Goal: Information Seeking & Learning: Check status

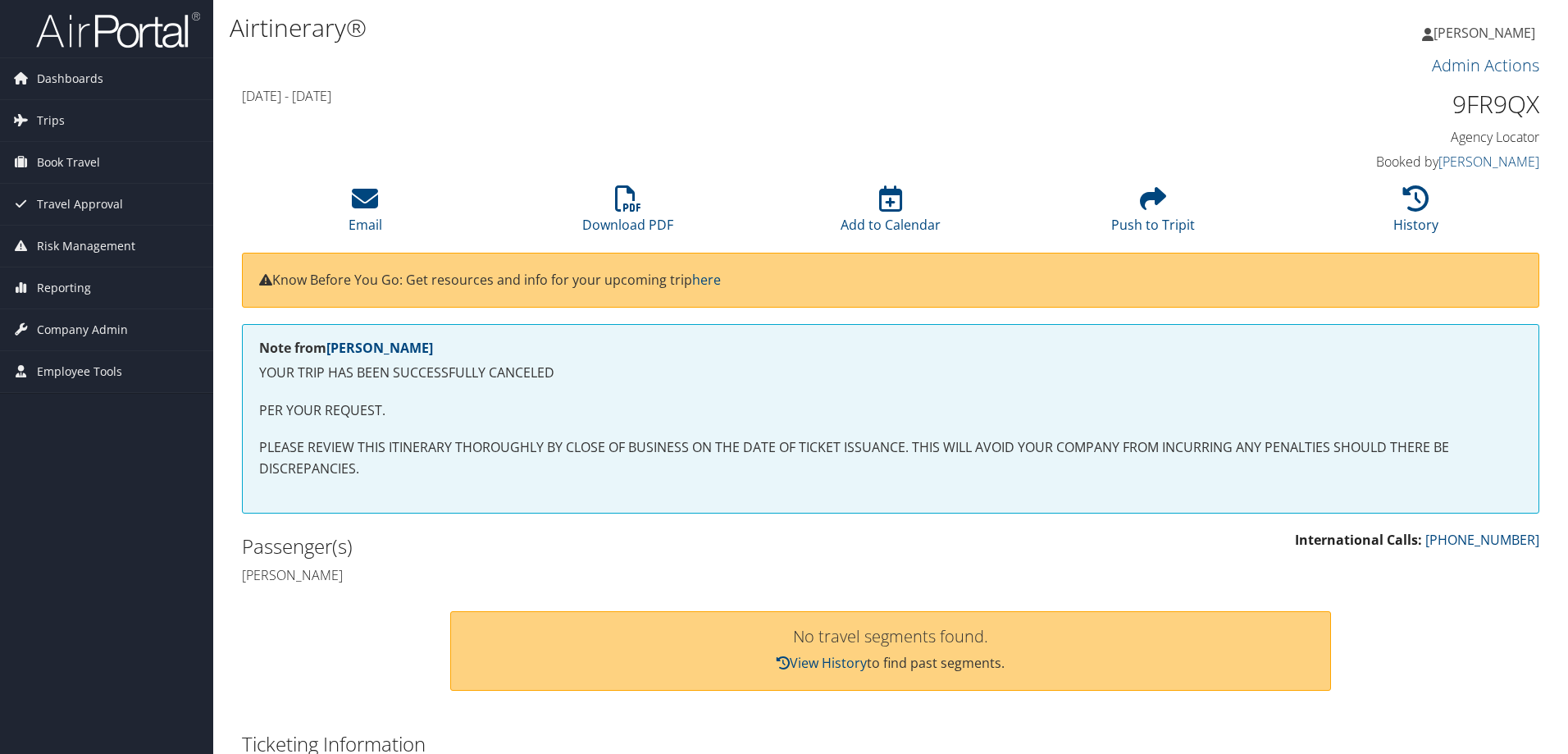
scroll to position [146, 0]
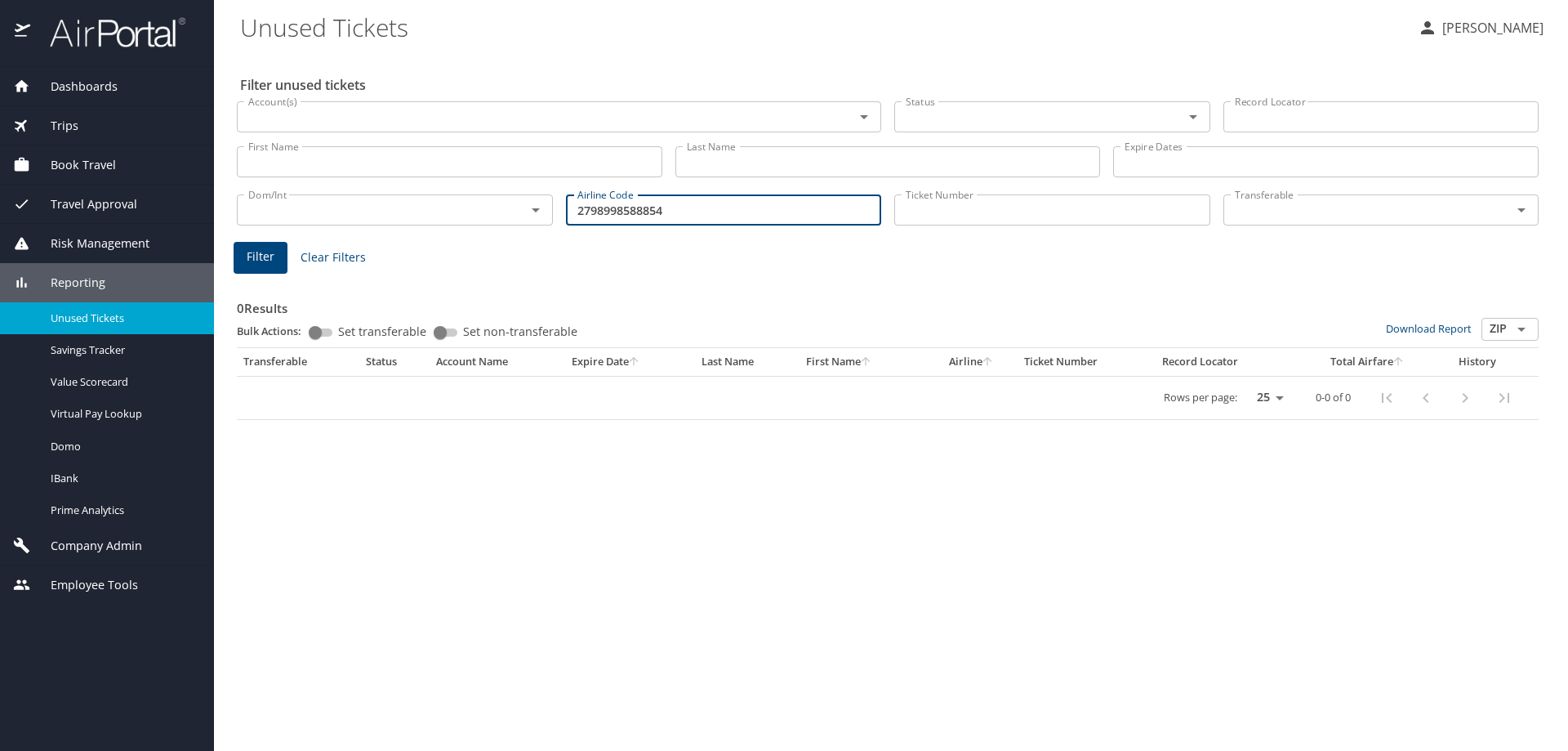
drag, startPoint x: 680, startPoint y: 209, endPoint x: 362, endPoint y: 236, distance: 319.1
click at [364, 236] on div "Filter unused tickets Account(s) Account(s) Status Status Record Locator Record…" at bounding box center [891, 402] width 1302 height 699
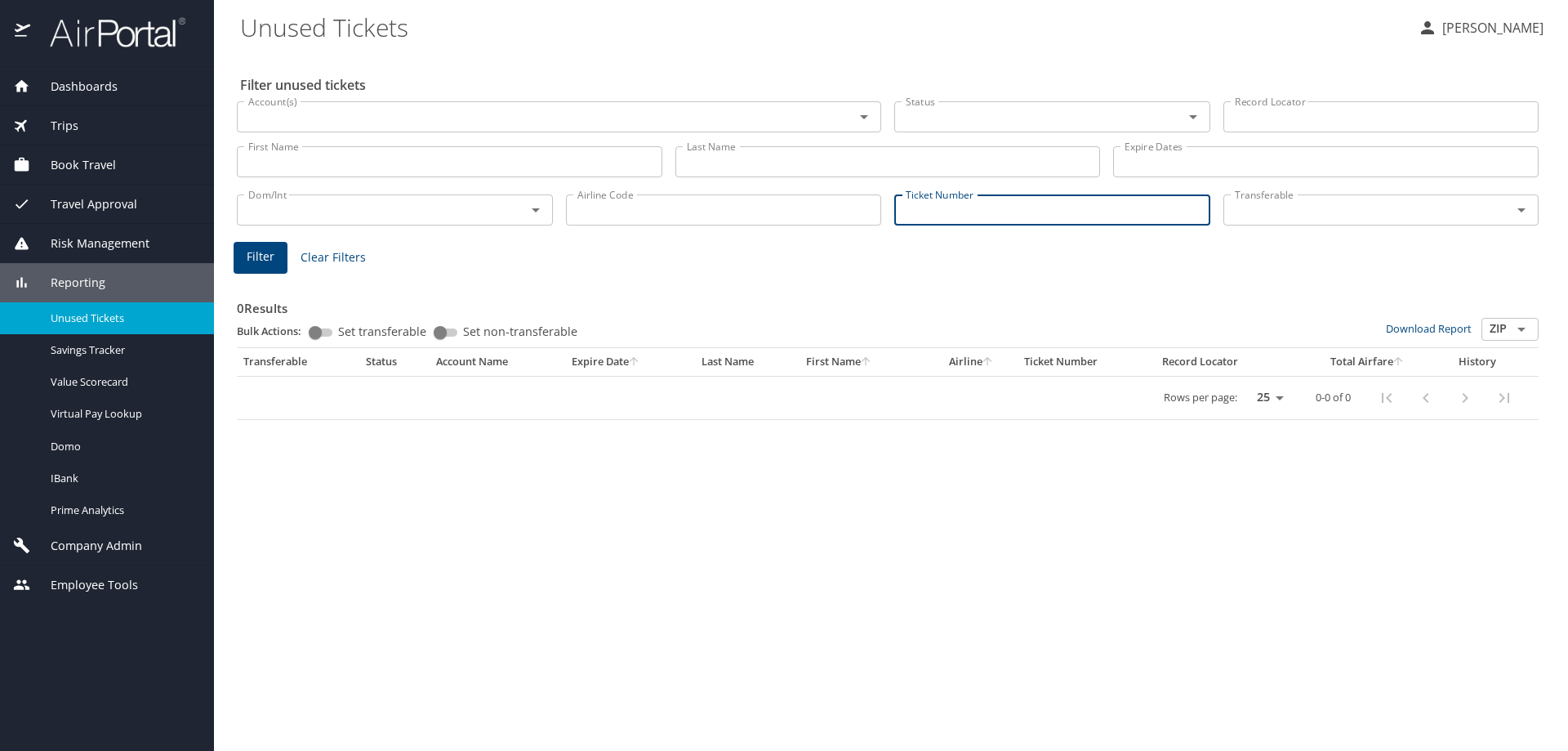
click at [933, 209] on input "Ticket Number" at bounding box center [1053, 210] width 316 height 31
type input "2"
click at [1005, 209] on input "279899858885" at bounding box center [1053, 210] width 316 height 31
type input "2798998588854"
click at [260, 254] on span "Filter" at bounding box center [261, 256] width 28 height 20
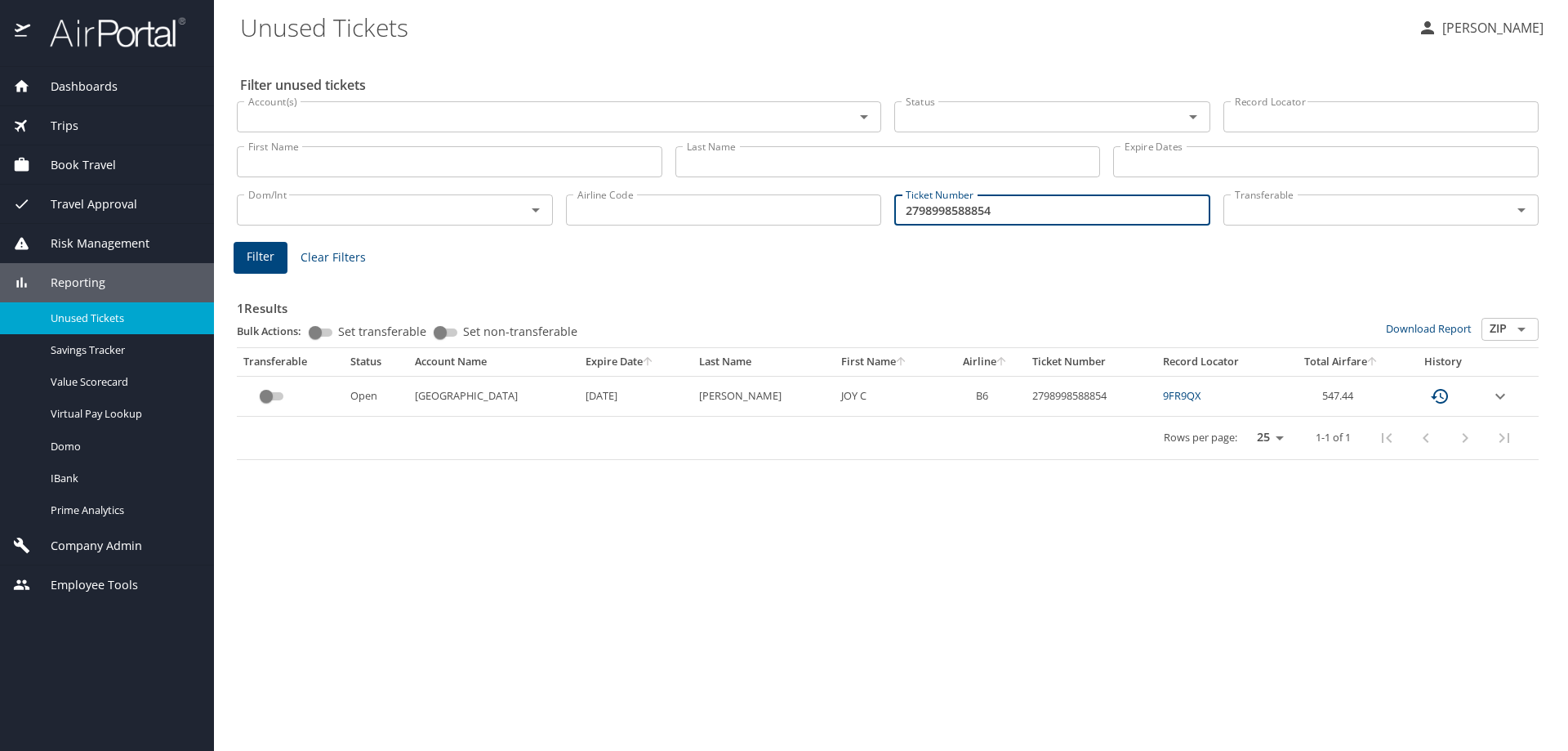
drag, startPoint x: 1008, startPoint y: 216, endPoint x: 854, endPoint y: 223, distance: 154.2
click at [856, 223] on div "Dom/Int Dom/Int Airline Code Airline Code Ticket Number 2798998588854 Ticket Nu…" at bounding box center [887, 209] width 1315 height 54
type input "2797231033527"
click at [270, 256] on span "Filter" at bounding box center [261, 256] width 28 height 20
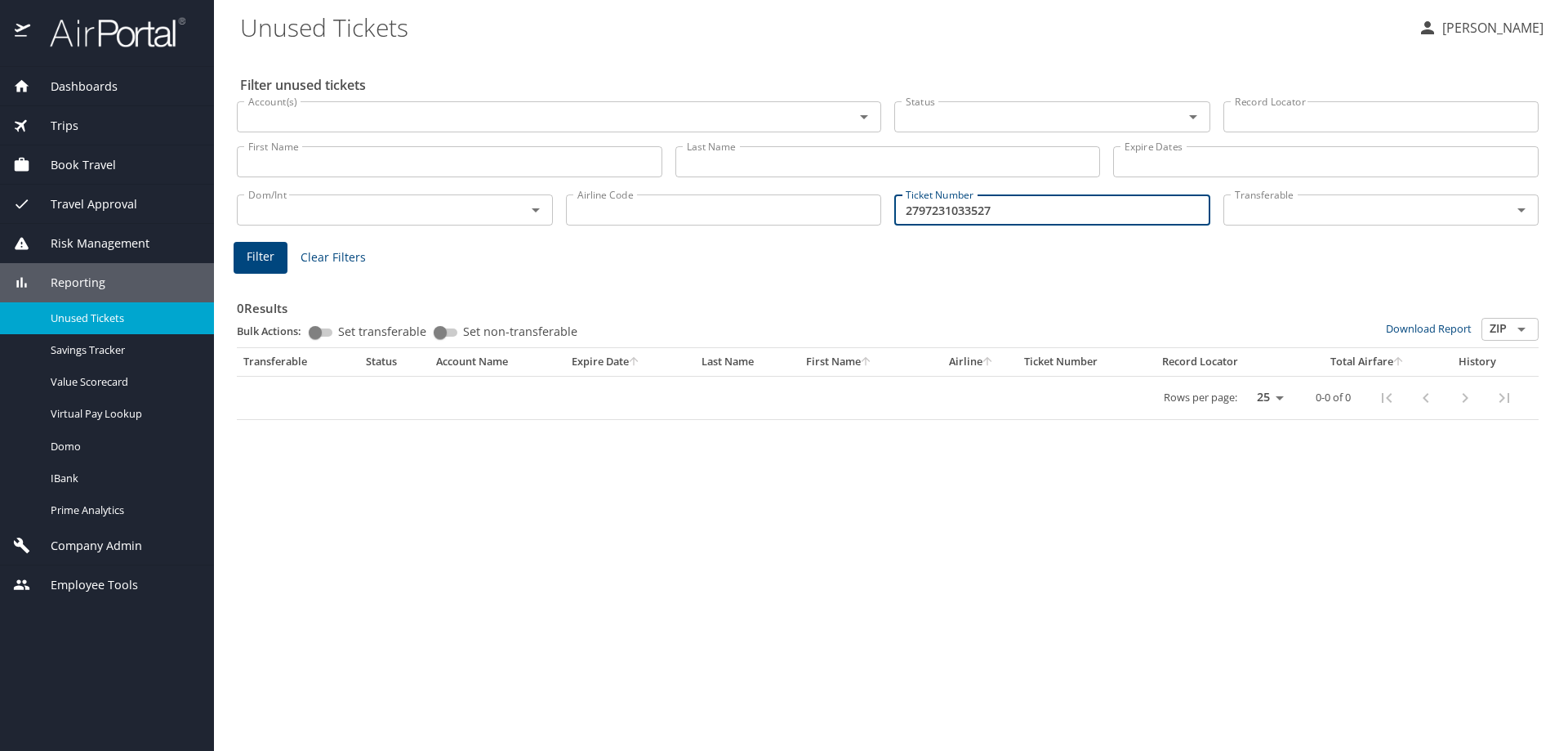
drag, startPoint x: 1013, startPoint y: 208, endPoint x: 508, endPoint y: 175, distance: 506.1
click at [515, 176] on div "Filter unused tickets Account(s) Account(s) Status Status Record Locator Record…" at bounding box center [891, 402] width 1302 height 699
type input "2797231032527"
click at [262, 251] on span "Filter" at bounding box center [261, 256] width 28 height 20
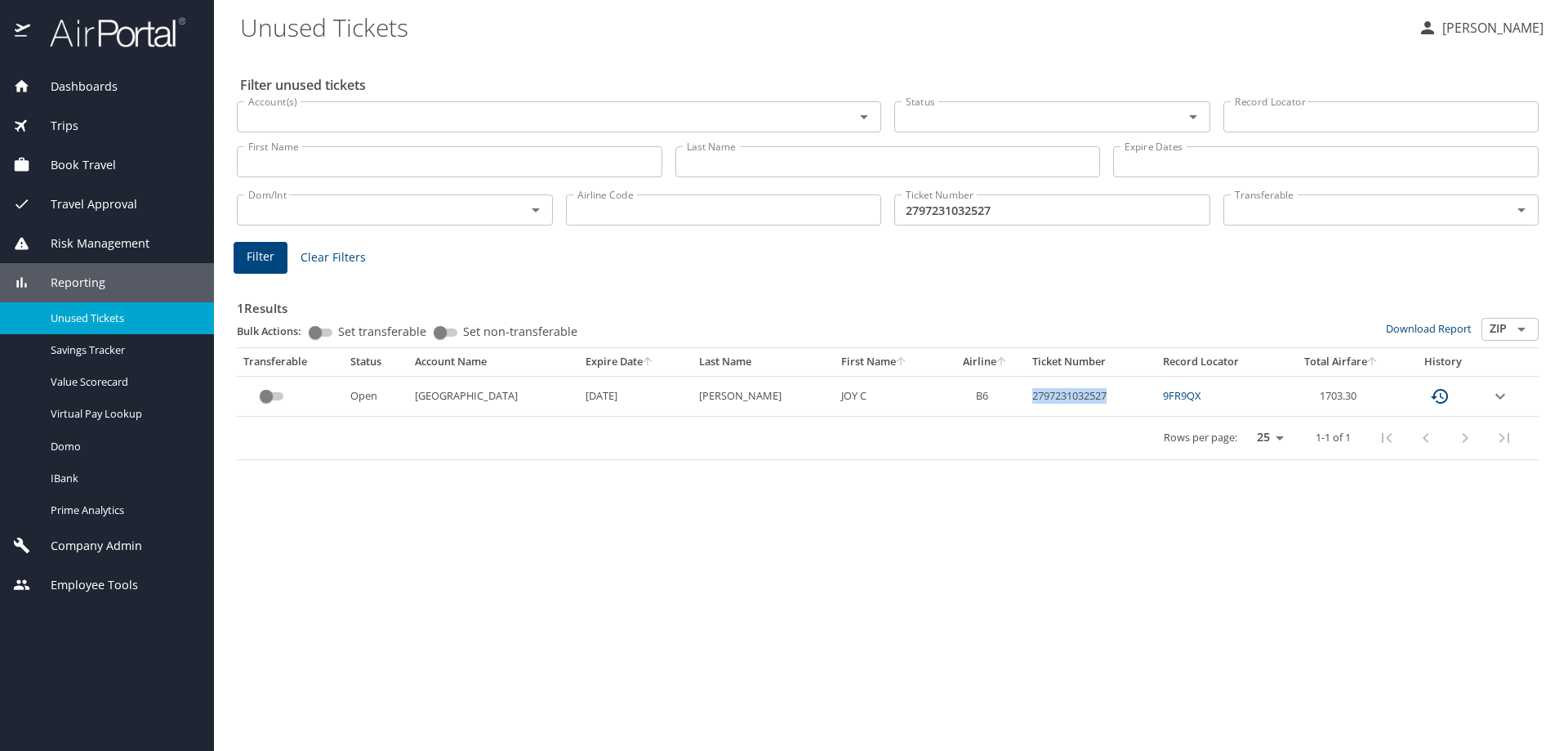
drag, startPoint x: 1000, startPoint y: 397, endPoint x: 1081, endPoint y: 394, distance: 81.1
click at [1081, 394] on td "2797231032527" at bounding box center [1091, 395] width 130 height 40
copy td "2797231032527"
drag, startPoint x: 1035, startPoint y: 454, endPoint x: 1027, endPoint y: 441, distance: 15.3
click at [1033, 449] on div "Rows per page: 25 50 100 1-1 of 1" at bounding box center [884, 437] width 1282 height 43
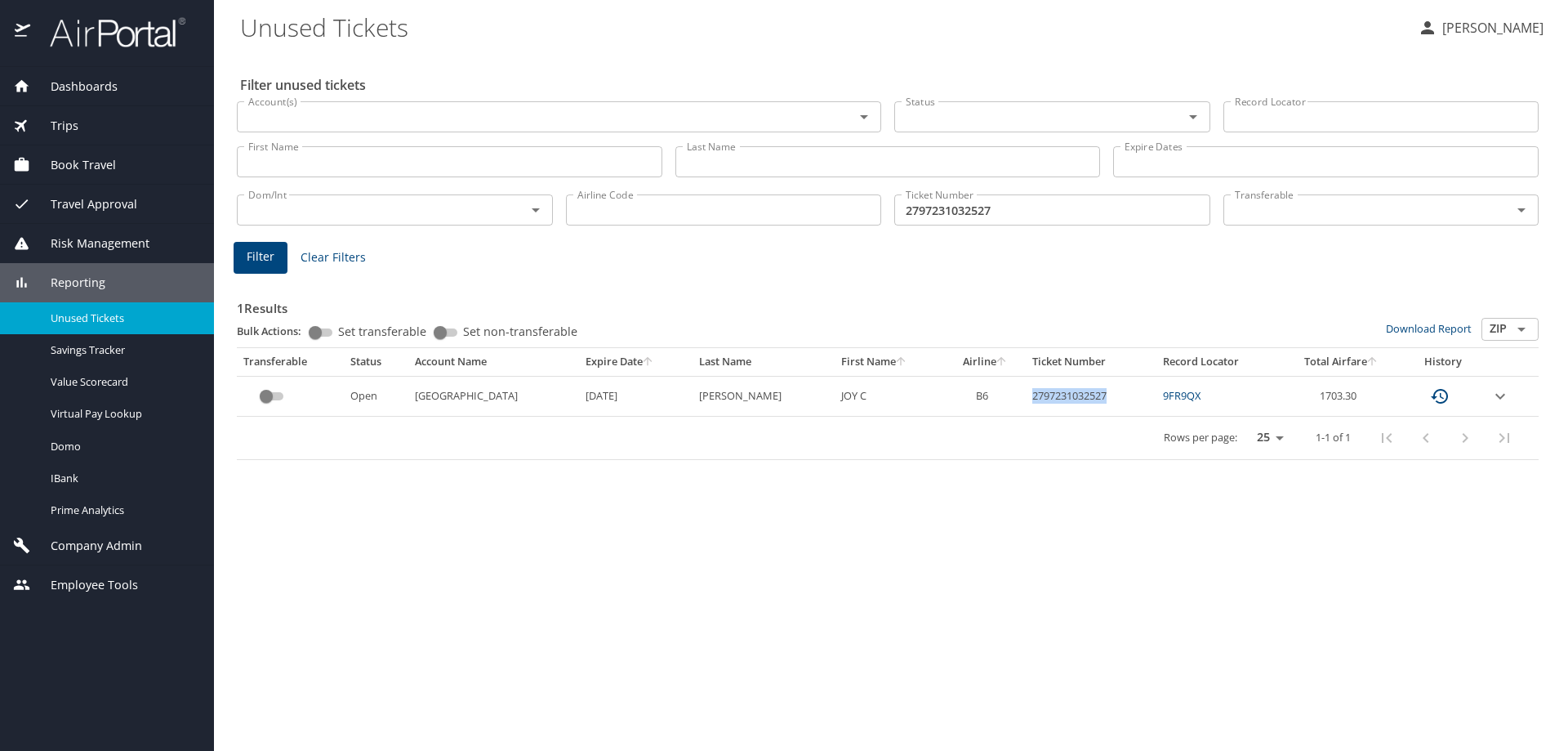
drag, startPoint x: 1000, startPoint y: 392, endPoint x: 1078, endPoint y: 397, distance: 78.2
click at [1078, 397] on td "2797231032527" at bounding box center [1091, 395] width 130 height 40
copy td "2797231032527"
drag, startPoint x: 1079, startPoint y: 415, endPoint x: 1038, endPoint y: 408, distance: 41.6
click at [1079, 415] on td "2797231032527" at bounding box center [1091, 395] width 130 height 40
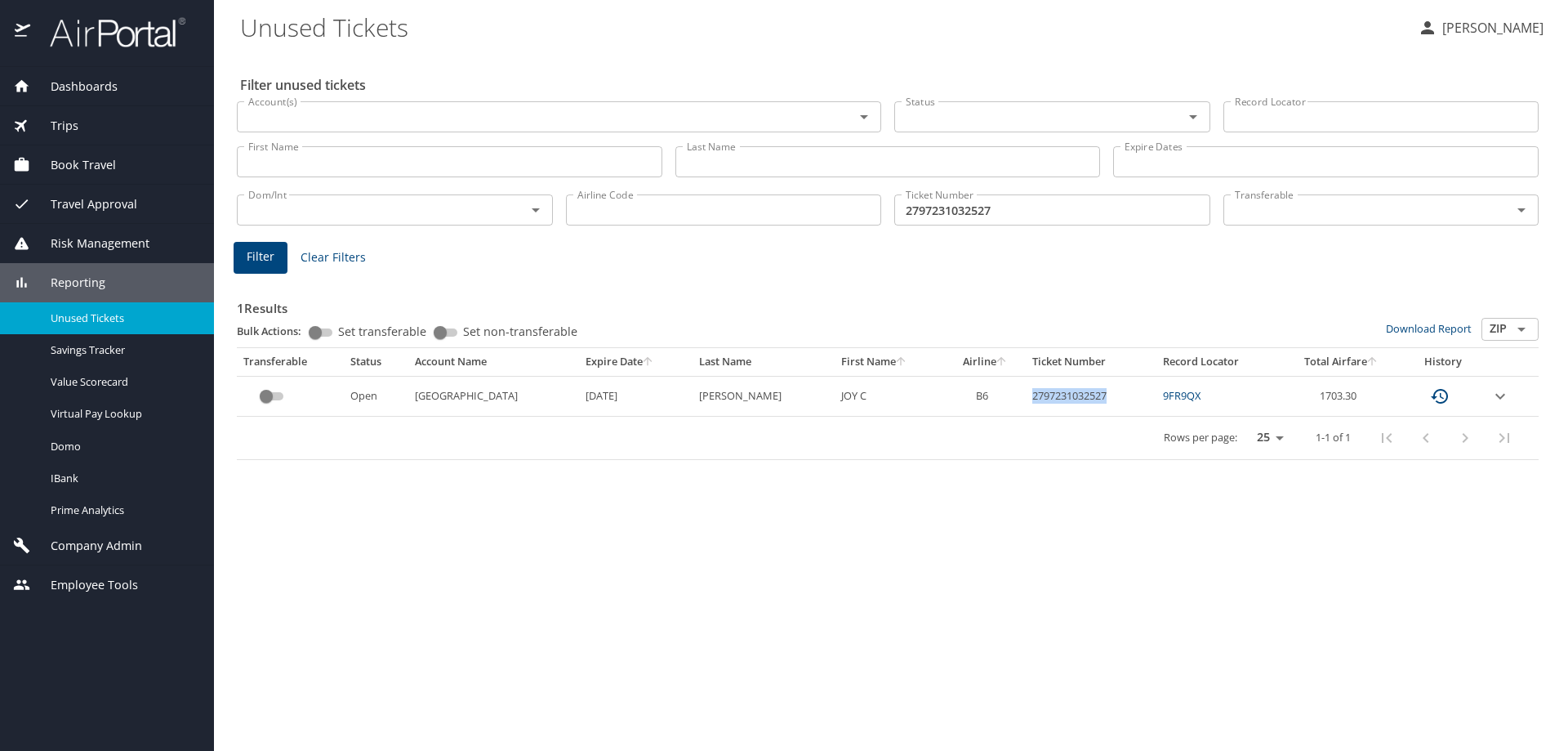
click at [1026, 398] on td "2797231032527" at bounding box center [1091, 395] width 130 height 40
drag, startPoint x: 1001, startPoint y: 398, endPoint x: 1028, endPoint y: 406, distance: 28.2
click at [1028, 406] on td "2797231032527" at bounding box center [1091, 395] width 130 height 40
drag, startPoint x: 1033, startPoint y: 415, endPoint x: 1004, endPoint y: 396, distance: 34.7
click at [1028, 413] on table "Transferable Status Account Name Expire Date Last Name First Name Airline Ticke…" at bounding box center [888, 403] width 1302 height 112
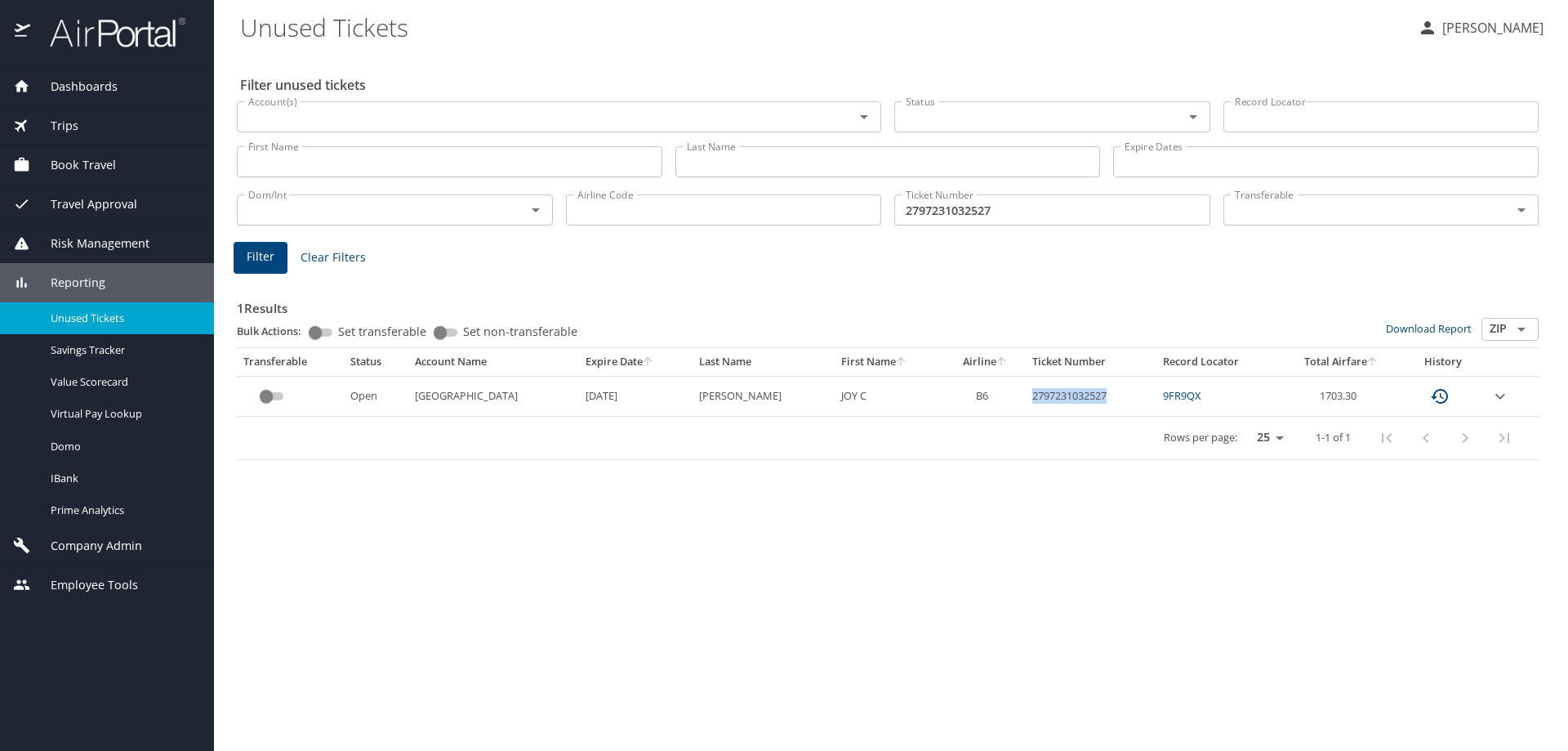
drag, startPoint x: 1000, startPoint y: 393, endPoint x: 1078, endPoint y: 410, distance: 79.8
click at [1078, 410] on td "2797231032527" at bounding box center [1091, 395] width 130 height 40
copy td "2797231032527"
click at [1163, 621] on div "Filter unused tickets Account(s) Account(s) Status Status Record Locator Record…" at bounding box center [891, 402] width 1302 height 699
